Goal: Check status: Check status

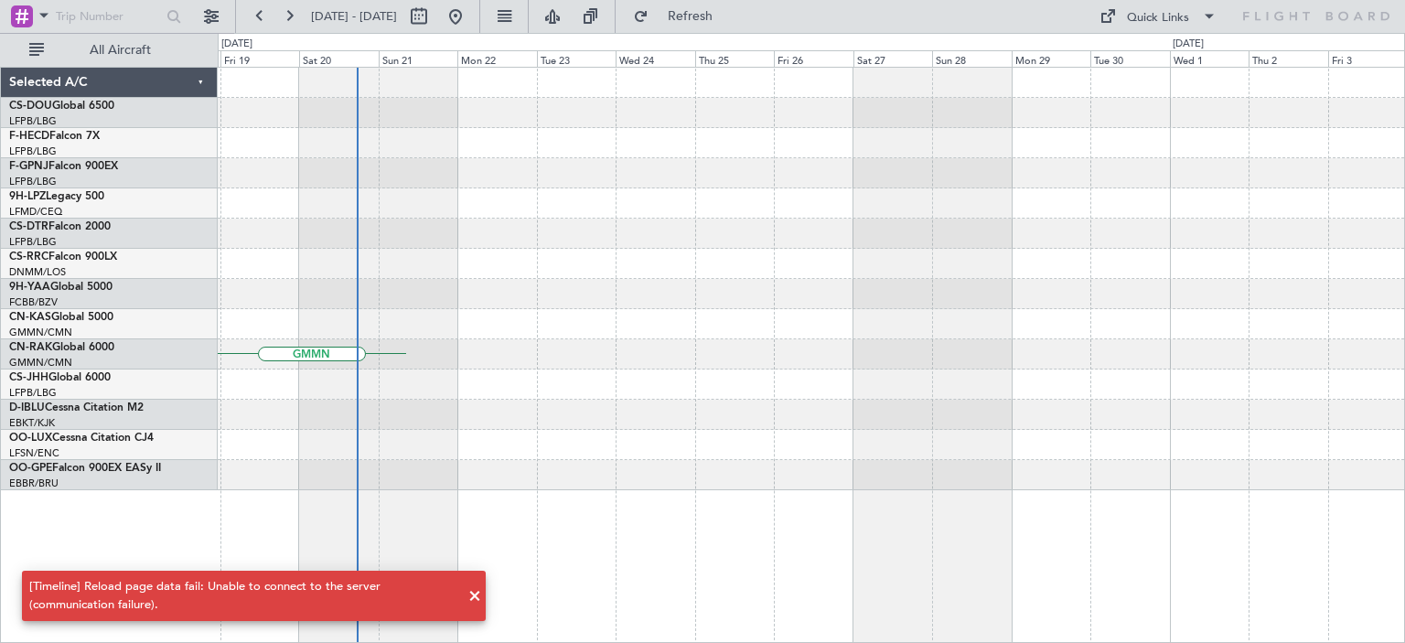
click at [472, 595] on div "[Timeline] Reload page data fail: Unable to connect to the server (communicatio…" at bounding box center [254, 596] width 508 height 94
click at [255, 365] on div "GMMN" at bounding box center [811, 354] width 1186 height 30
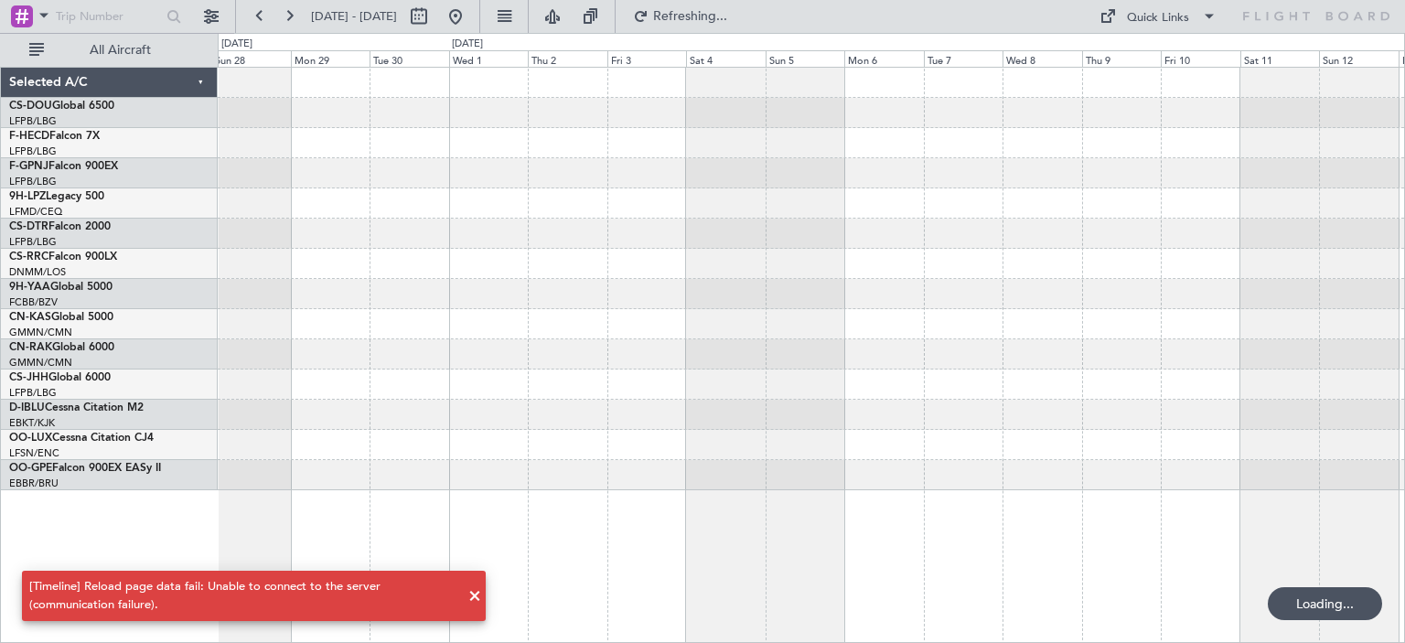
click at [638, 198] on div at bounding box center [811, 203] width 1186 height 30
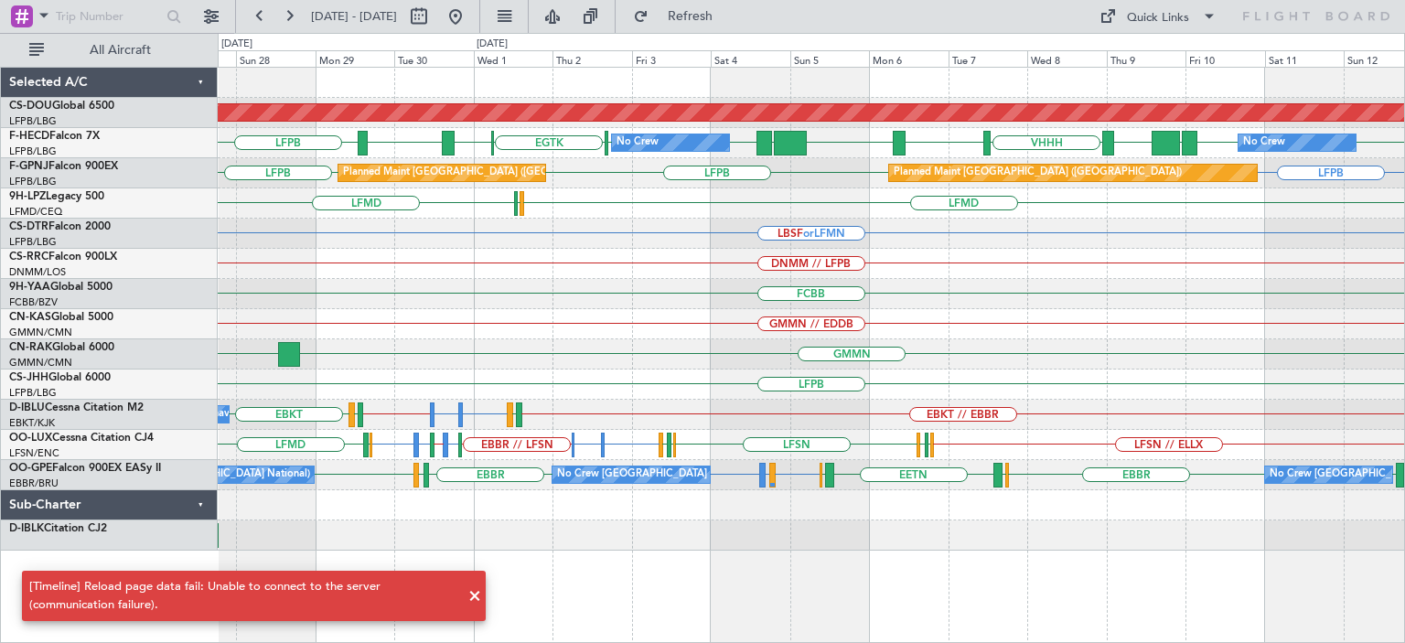
click at [1074, 332] on div "Planned Maint London ([GEOGRAPHIC_DATA]) LFPB LFPB UGTB ZBAA VHHH RPLL WSSL HEG…" at bounding box center [811, 309] width 1186 height 483
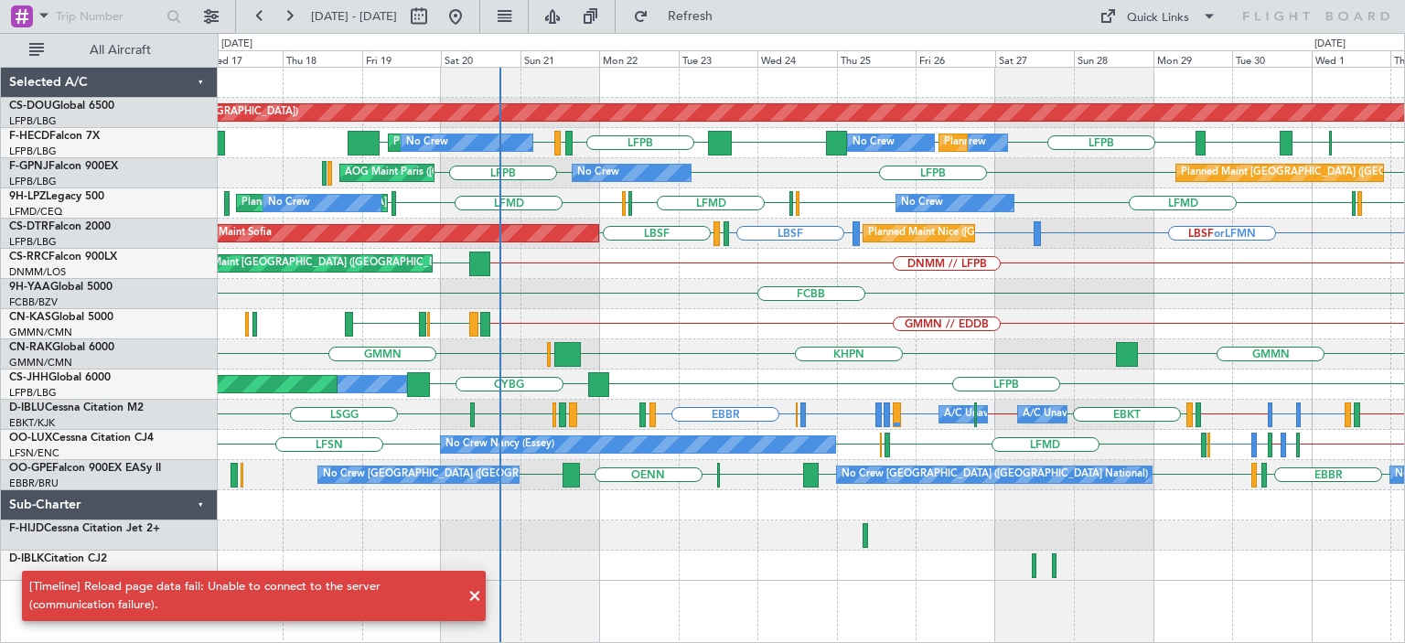
click at [882, 335] on div "GMMN // EDDB LFPB GMMN GMMX GMMH" at bounding box center [811, 324] width 1186 height 30
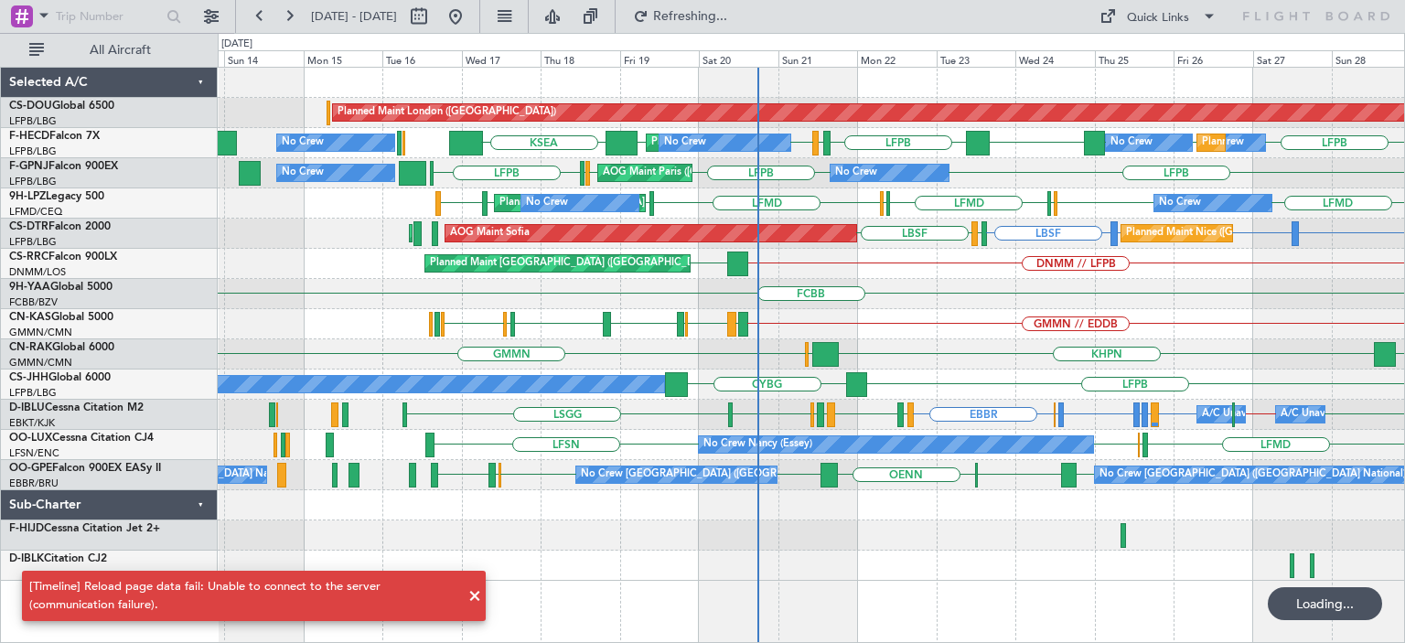
click at [713, 257] on div "DNMM // LFPB LFPB Planned Maint [GEOGRAPHIC_DATA] ([GEOGRAPHIC_DATA]) Planned M…" at bounding box center [811, 264] width 1186 height 30
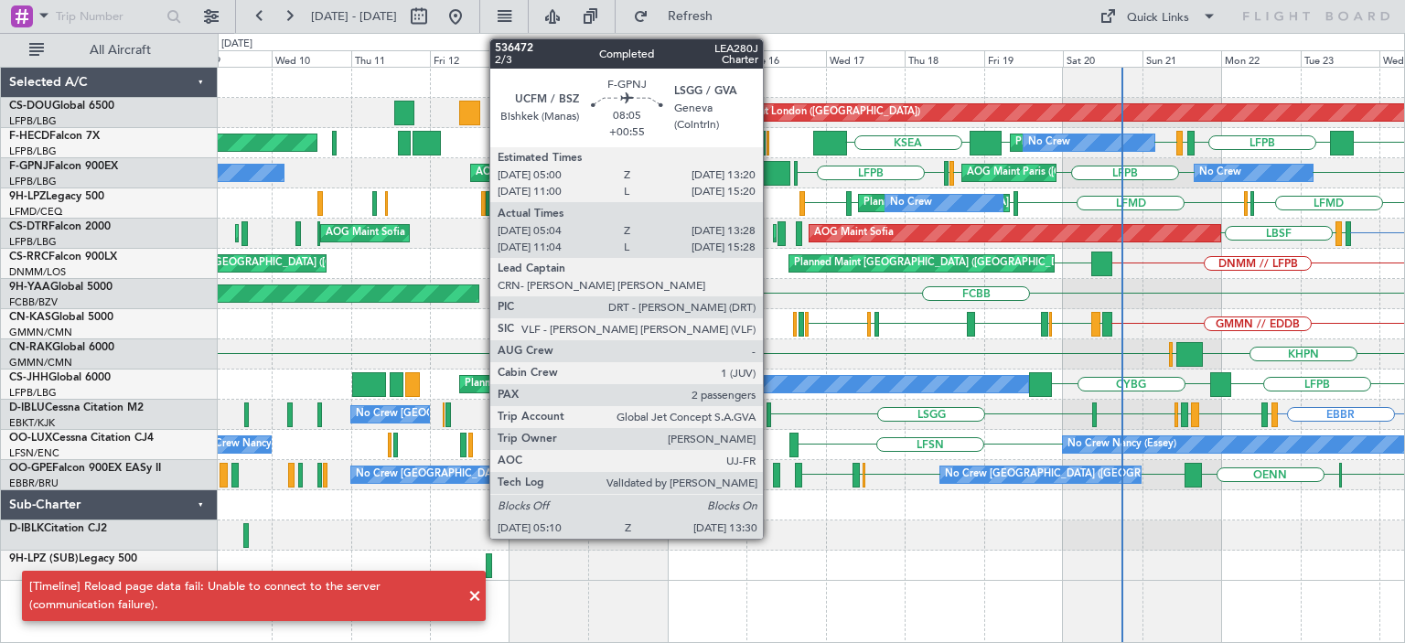
click at [770, 167] on div at bounding box center [777, 173] width 28 height 25
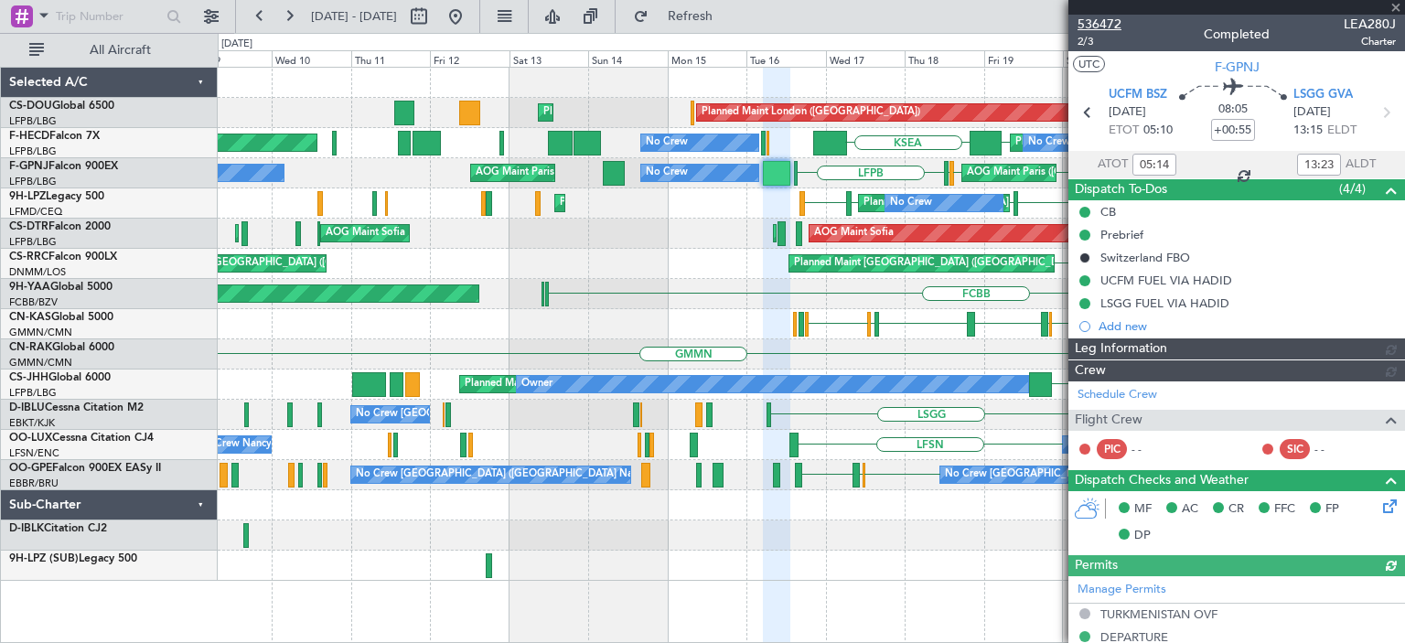
click at [1101, 17] on span "536472" at bounding box center [1099, 24] width 44 height 19
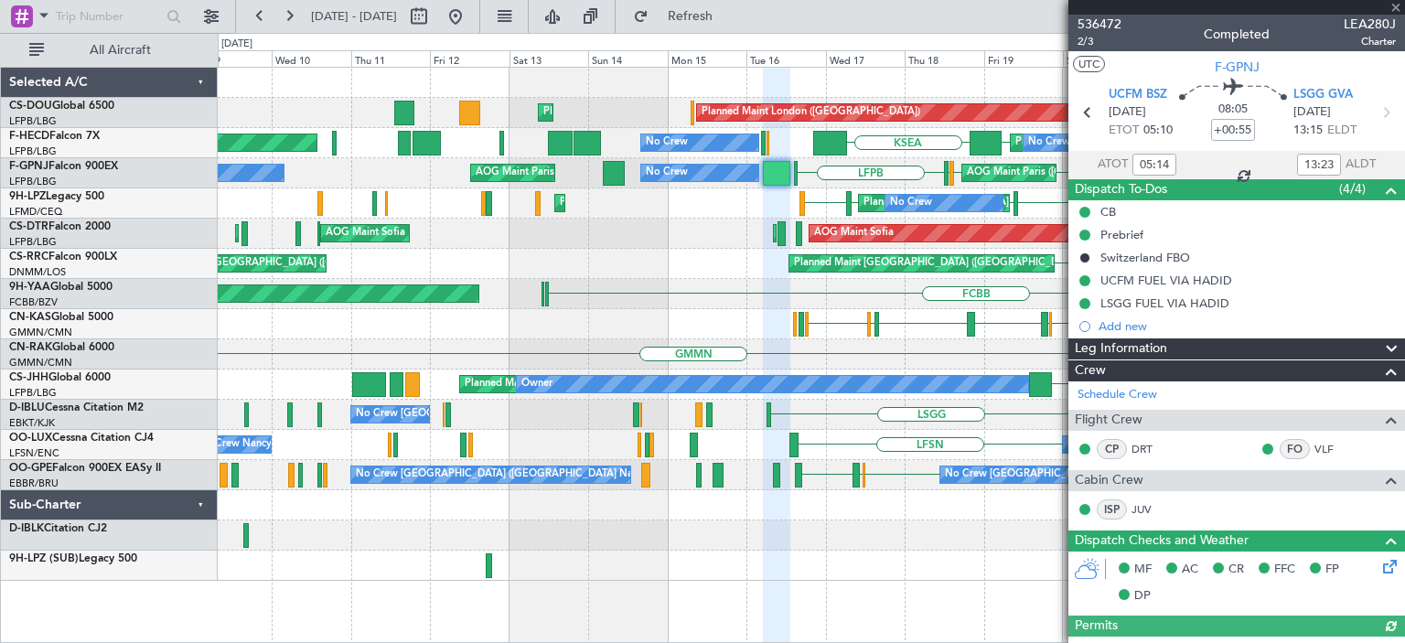
click at [260, 453] on div "Planned Maint London ([GEOGRAPHIC_DATA]) Planned Maint [GEOGRAPHIC_DATA] ([GEOG…" at bounding box center [811, 324] width 1186 height 513
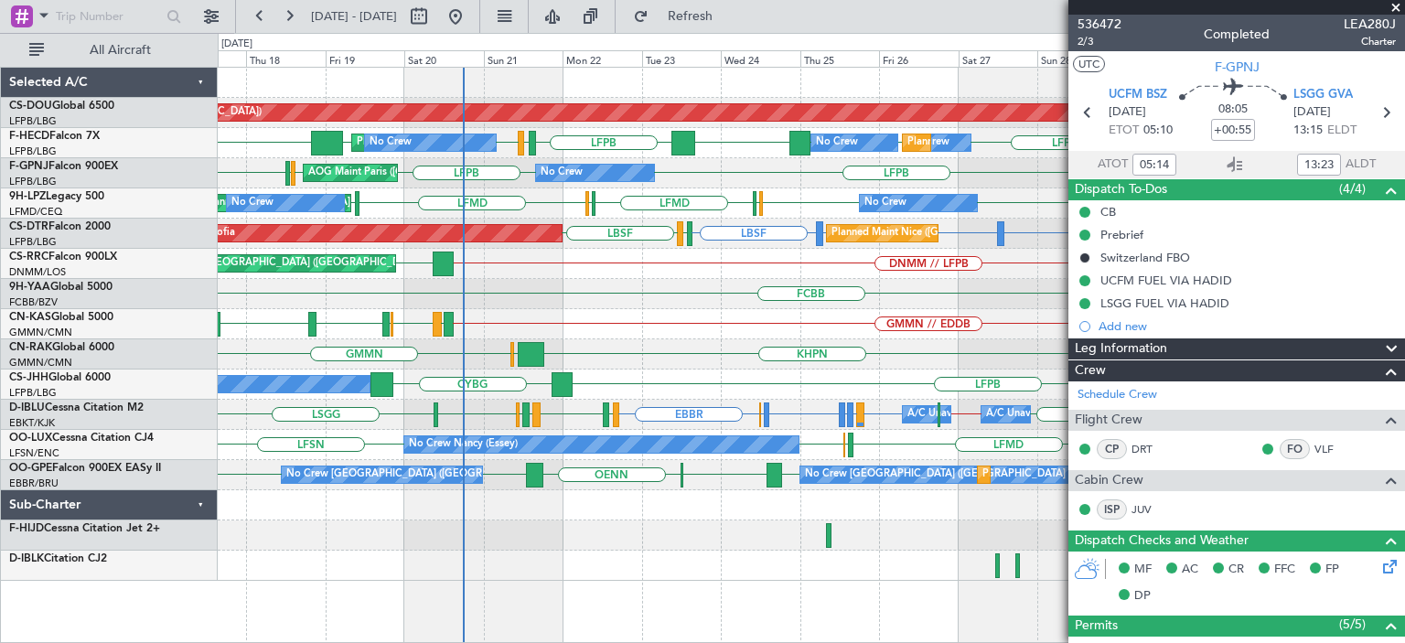
click at [1397, 6] on span at bounding box center [1396, 8] width 18 height 16
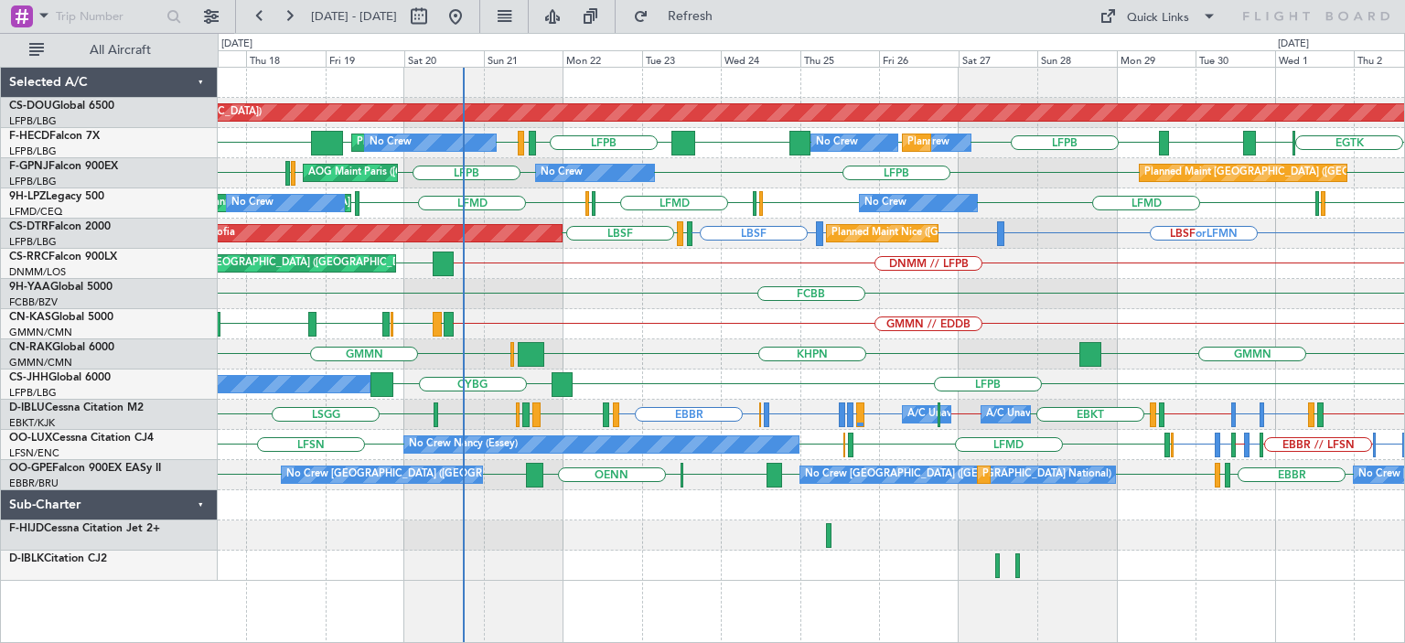
type input "0"
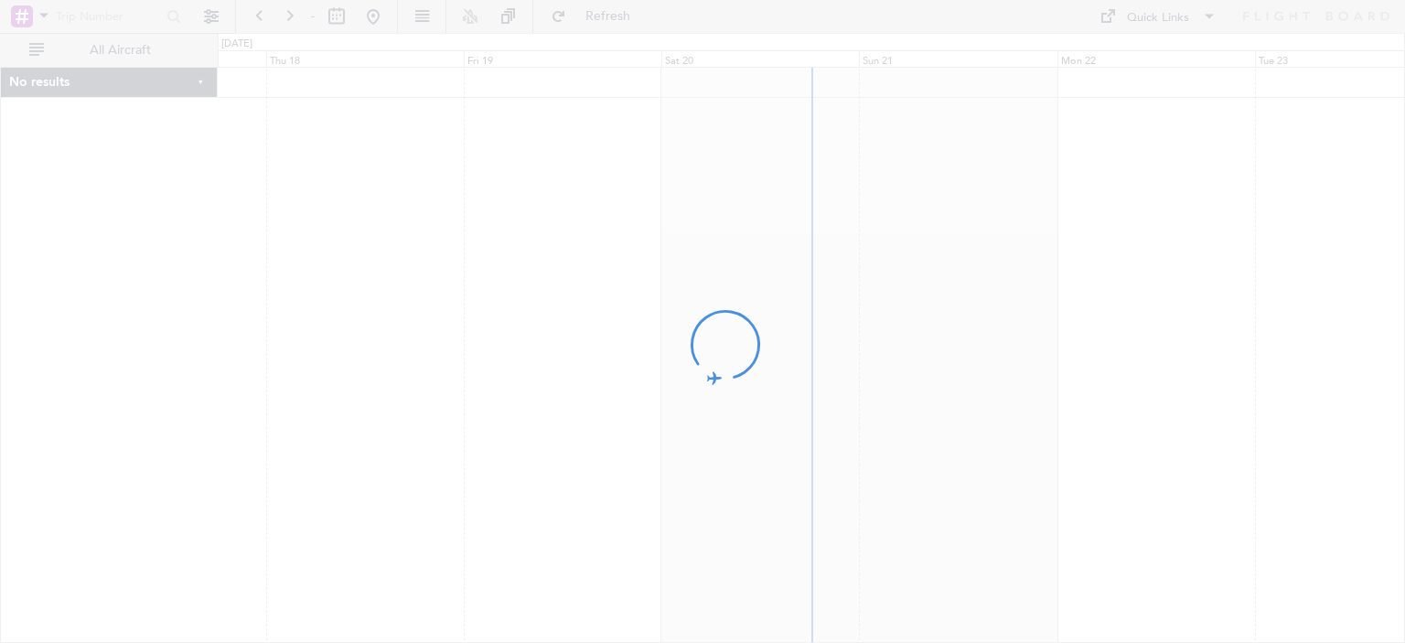
drag, startPoint x: 1079, startPoint y: 422, endPoint x: 816, endPoint y: 409, distance: 263.7
click at [866, 416] on div at bounding box center [702, 321] width 1405 height 643
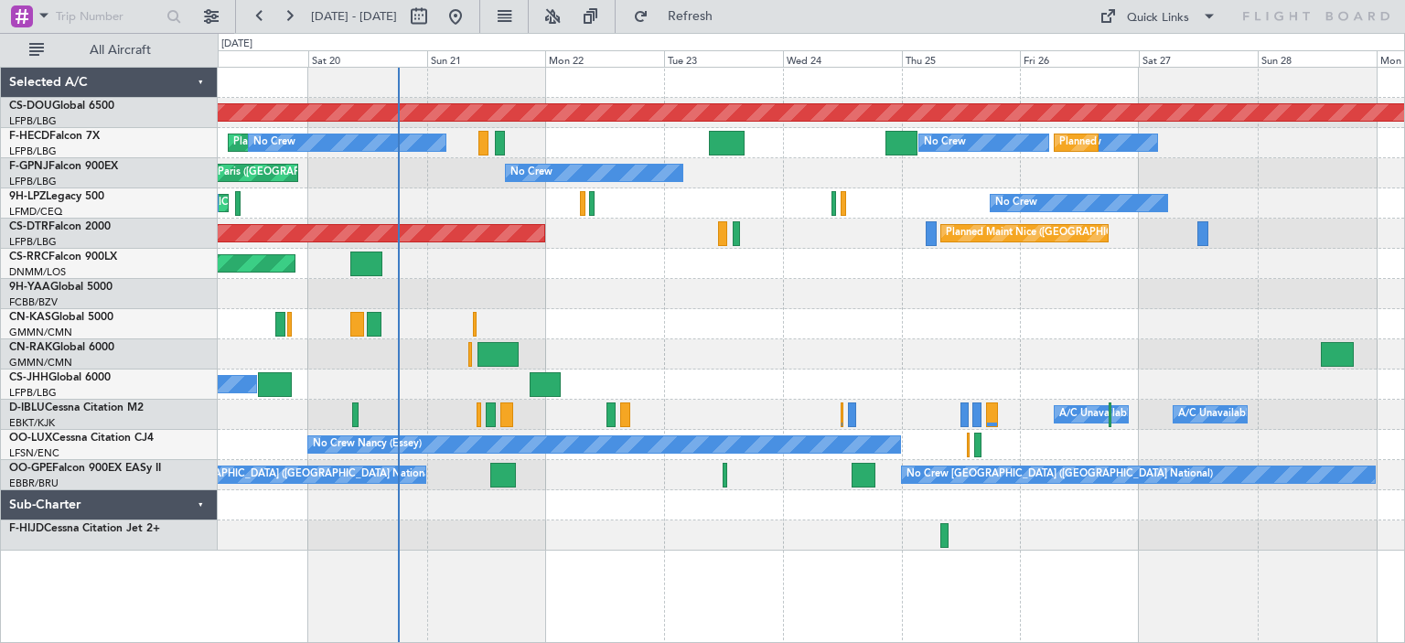
click at [680, 520] on div "Planned Maint London (Biggin Hill) Planned Maint Paris (Le Bourget) No Crew No …" at bounding box center [811, 355] width 1187 height 576
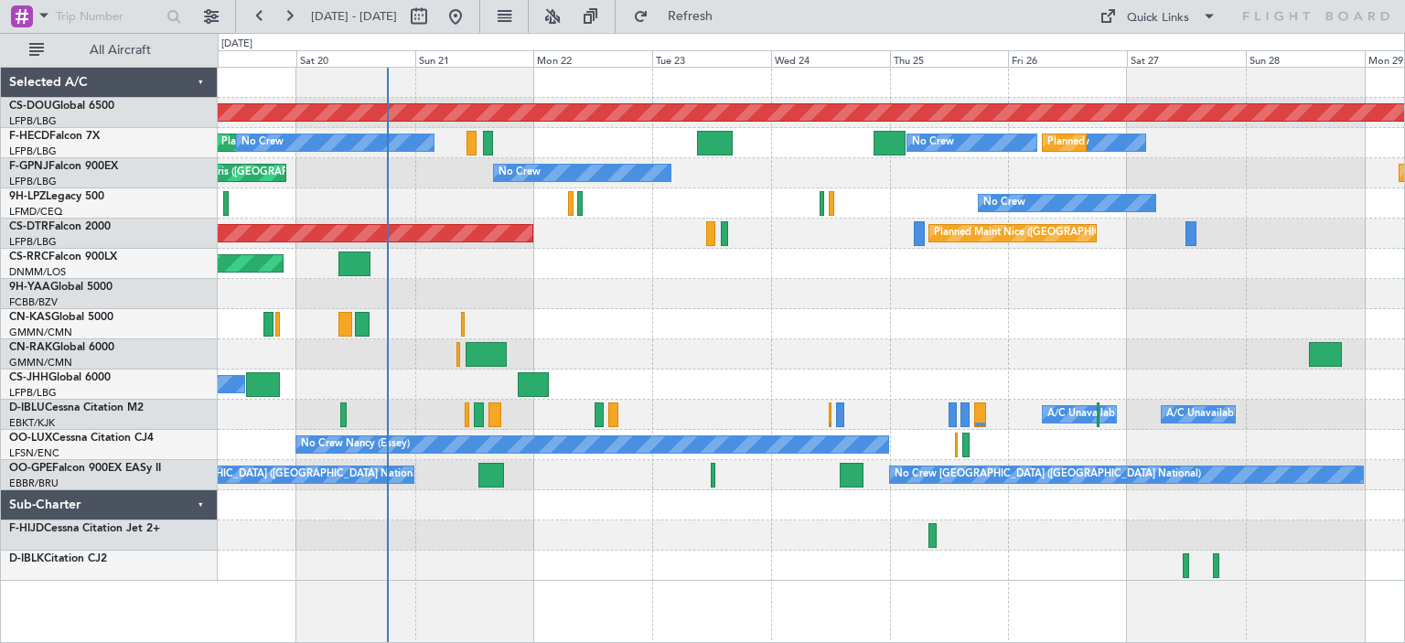
click at [614, 425] on div "Planned Maint London (Biggin Hill) No Crew Planned Maint Paris (Le Bourget) No …" at bounding box center [811, 324] width 1186 height 513
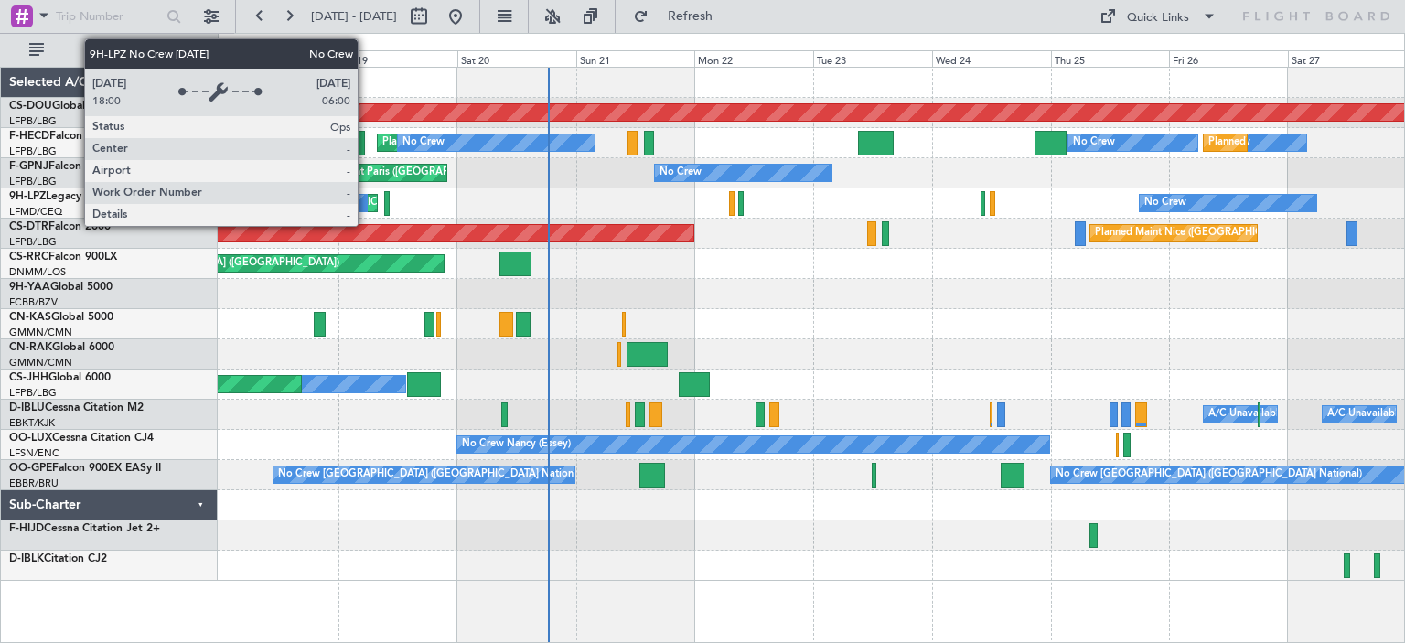
click at [600, 237] on div "AOG Maint Sofia" at bounding box center [385, 233] width 618 height 18
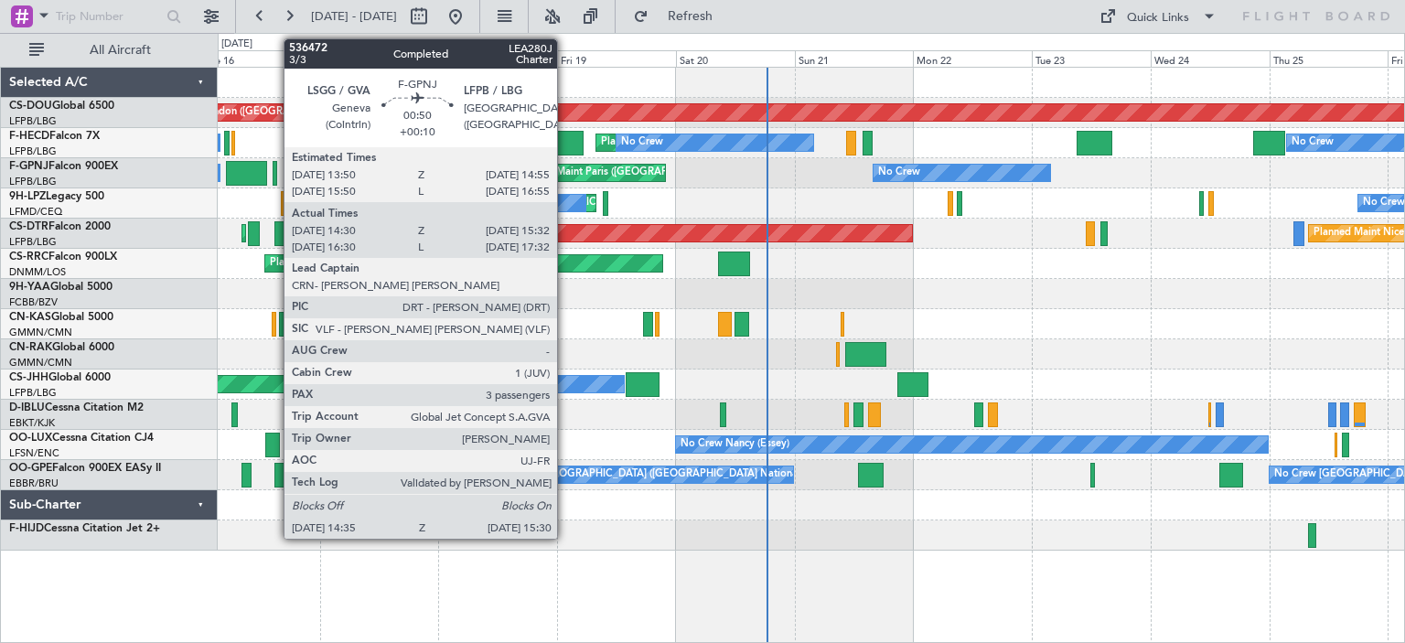
click at [274, 166] on div at bounding box center [275, 173] width 5 height 25
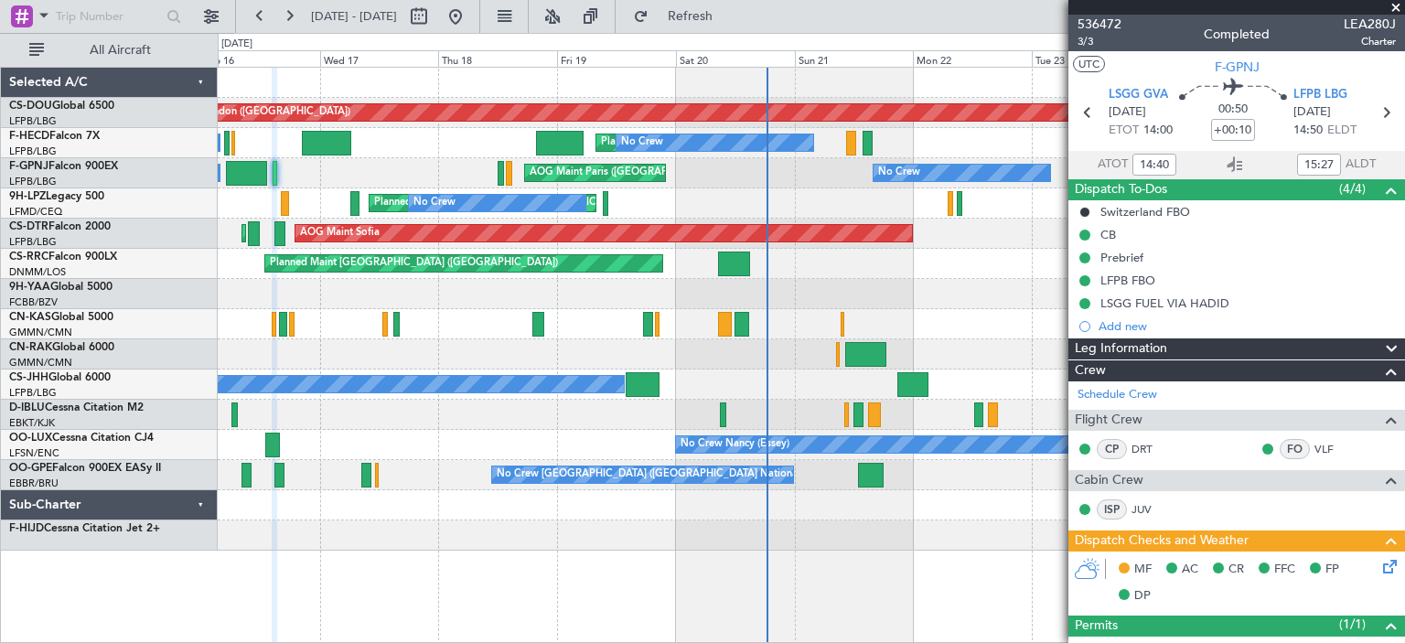
click at [710, 542] on div at bounding box center [811, 535] width 1186 height 30
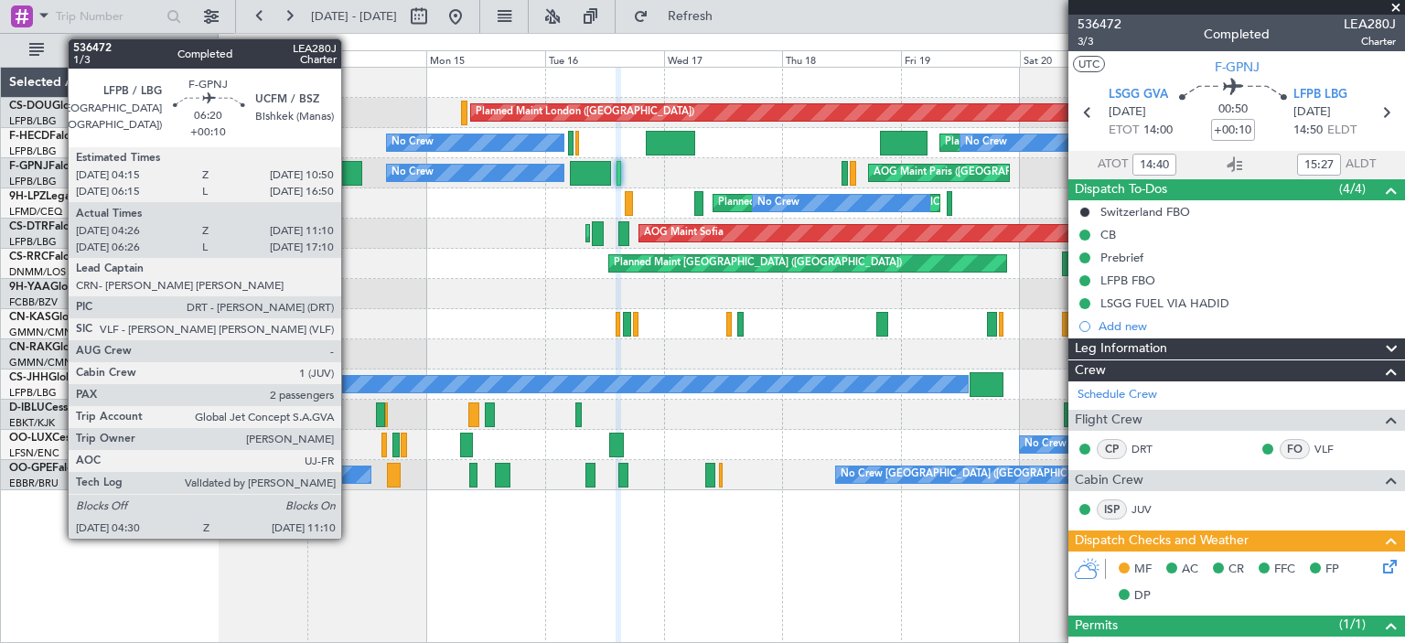
click at [349, 168] on div at bounding box center [346, 173] width 34 height 25
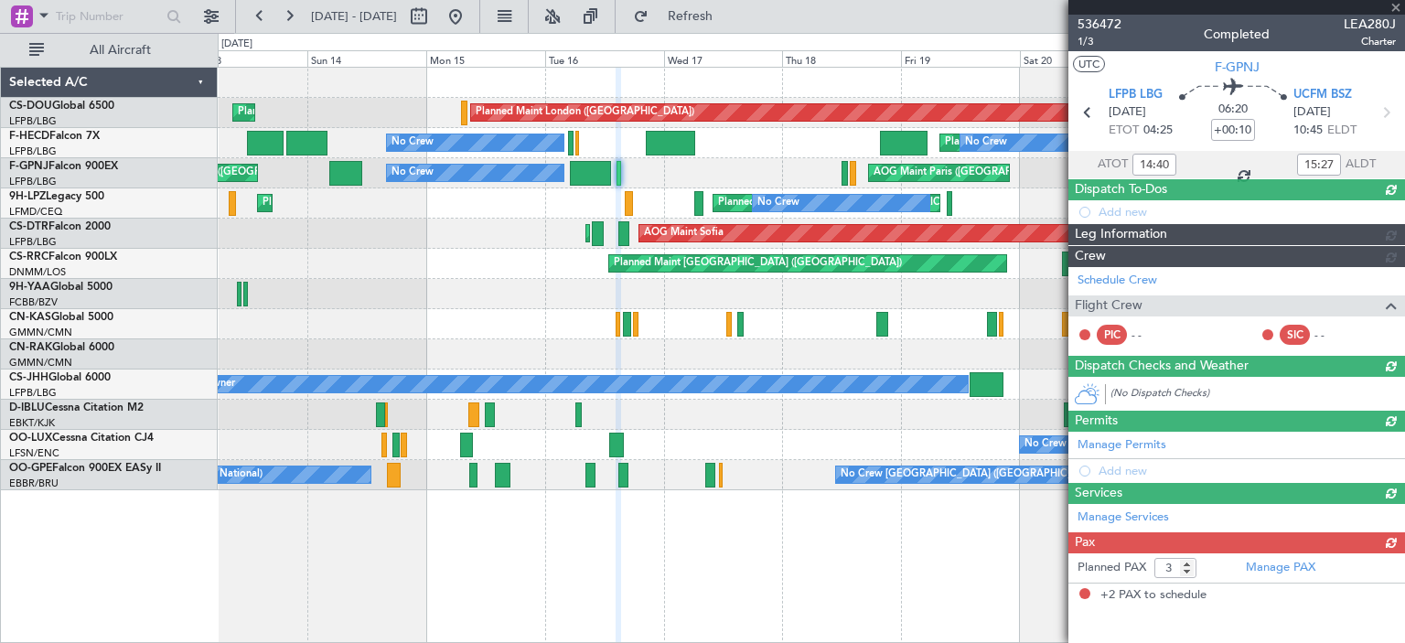
type input "04:36"
type input "11:05"
type input "2"
